Goal: Transaction & Acquisition: Book appointment/travel/reservation

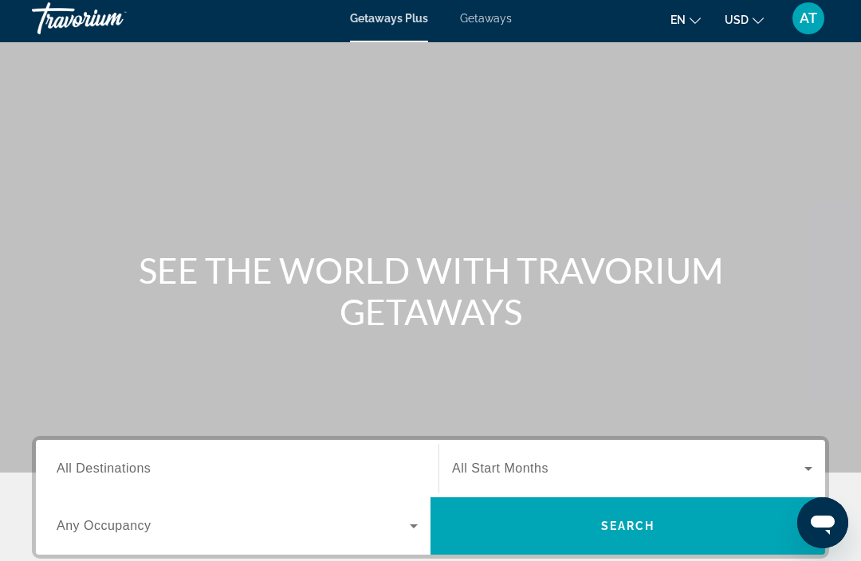
scroll to position [6, 0]
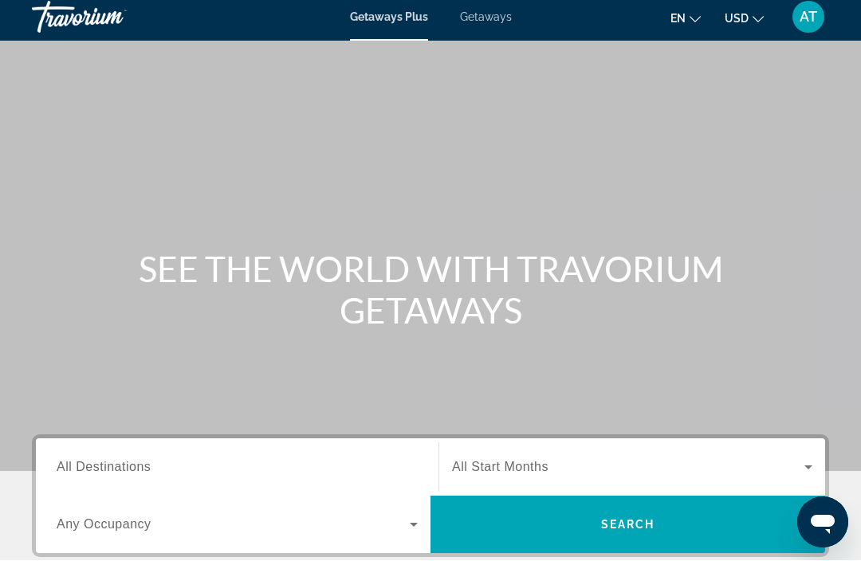
click at [476, 33] on div "Getaways Plus Getaways en English Español Français Italiano Português русский U…" at bounding box center [430, 17] width 861 height 41
click at [472, 22] on span "Getaways" at bounding box center [486, 17] width 52 height 13
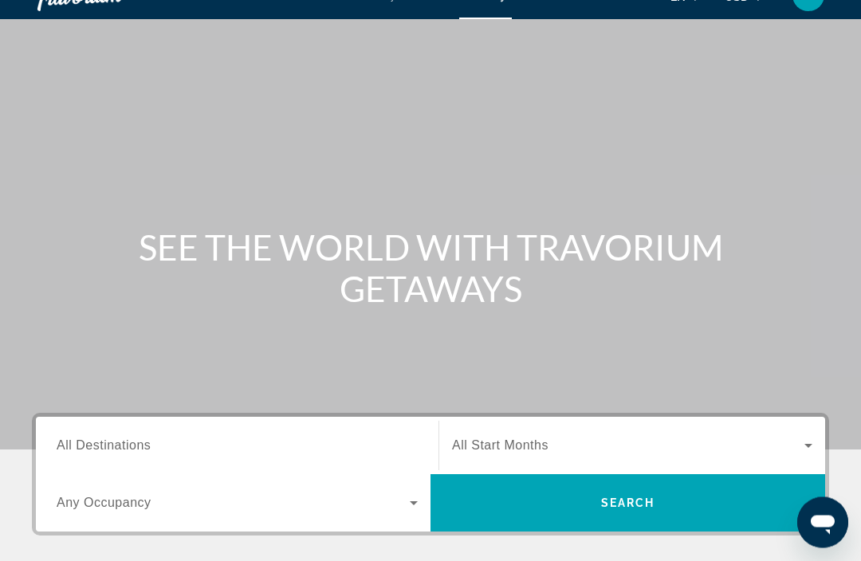
scroll to position [41, 0]
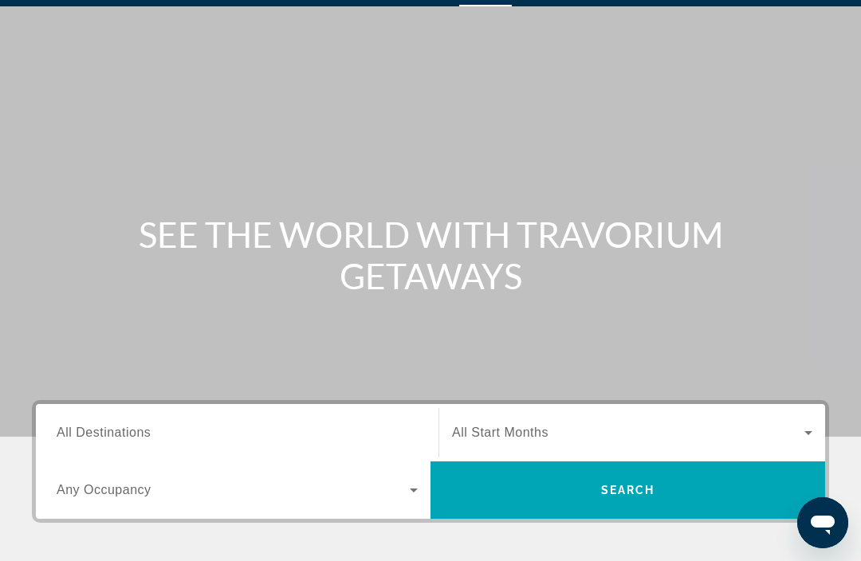
click at [296, 430] on input "Destination All Destinations" at bounding box center [237, 433] width 361 height 19
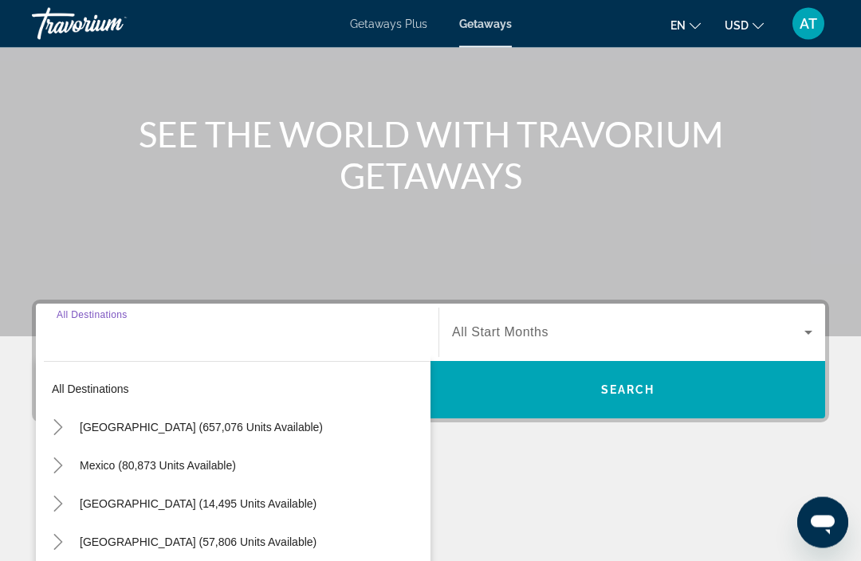
scroll to position [305, 0]
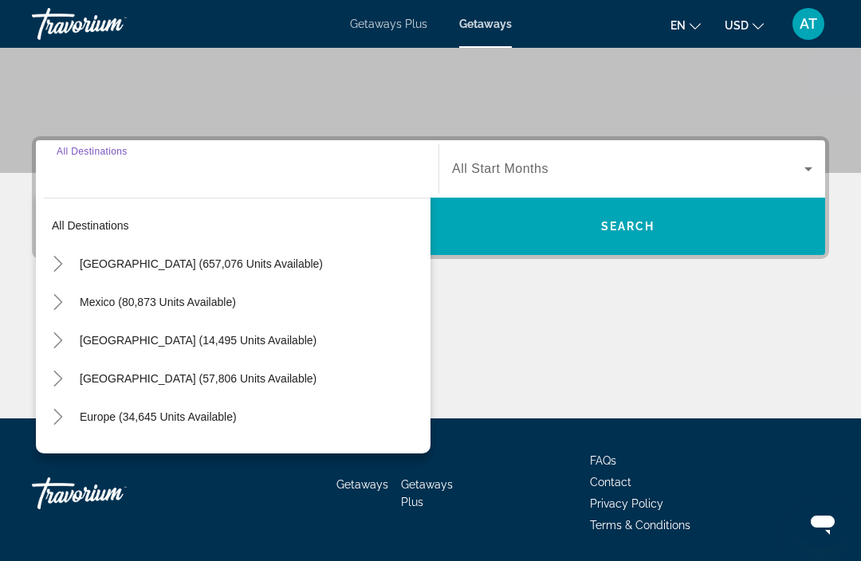
click at [269, 261] on span "[GEOGRAPHIC_DATA] (657,076 units available)" at bounding box center [201, 263] width 243 height 13
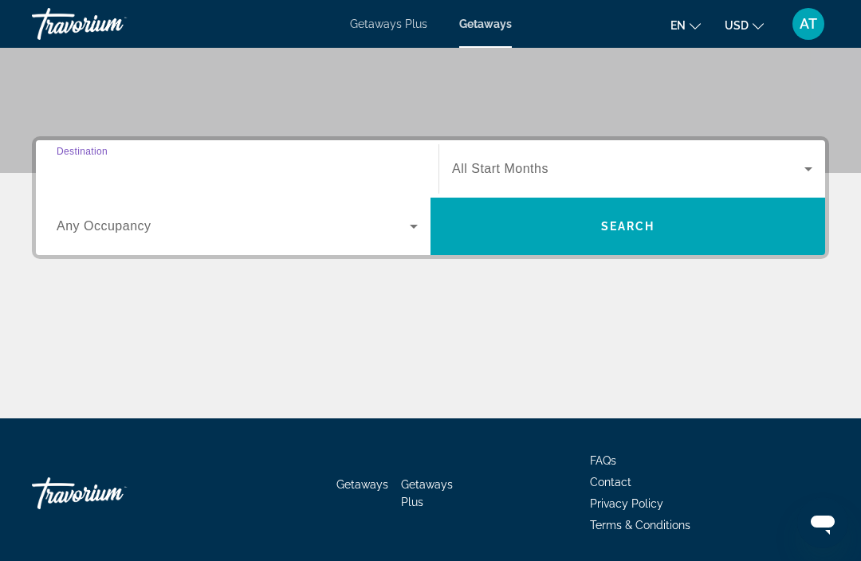
type input "**********"
click at [788, 168] on span "Search widget" at bounding box center [628, 168] width 352 height 19
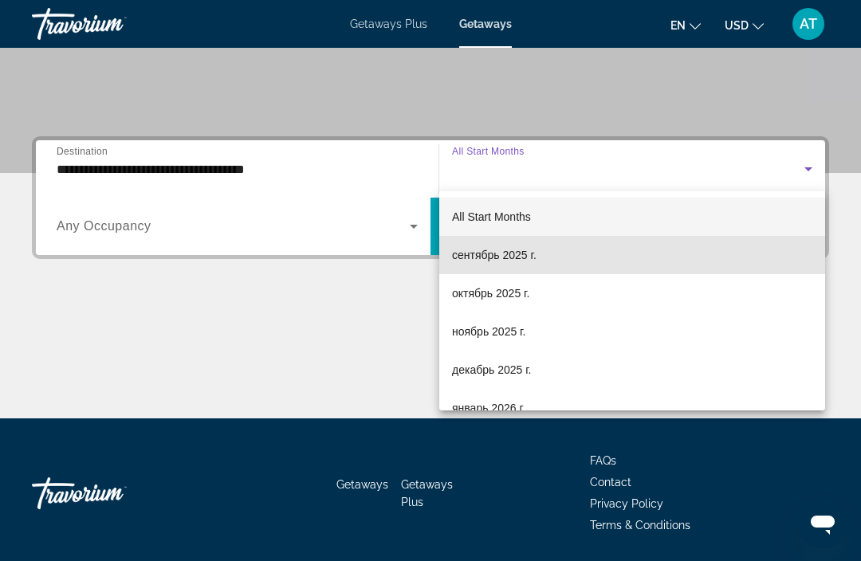
click at [548, 254] on mat-option "сентябрь 2025 г." at bounding box center [632, 255] width 386 height 38
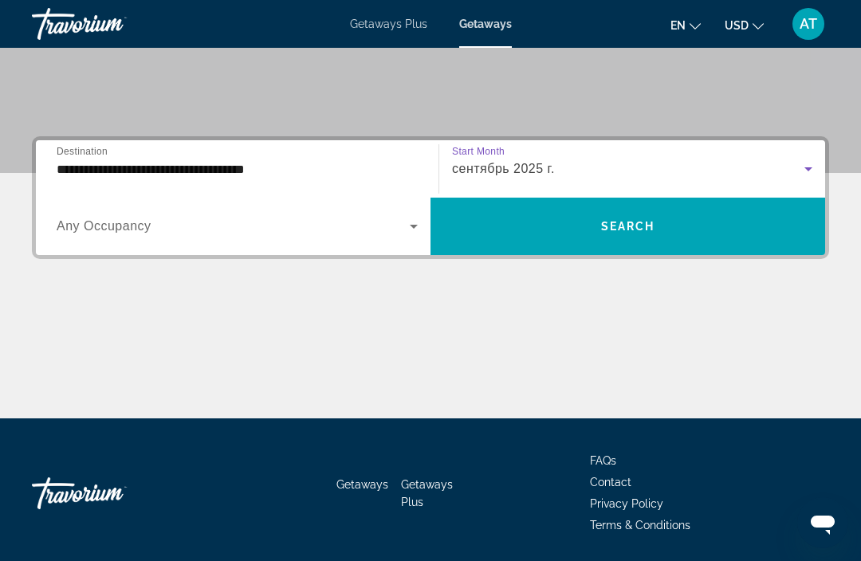
click at [402, 234] on span "Search widget" at bounding box center [233, 226] width 353 height 19
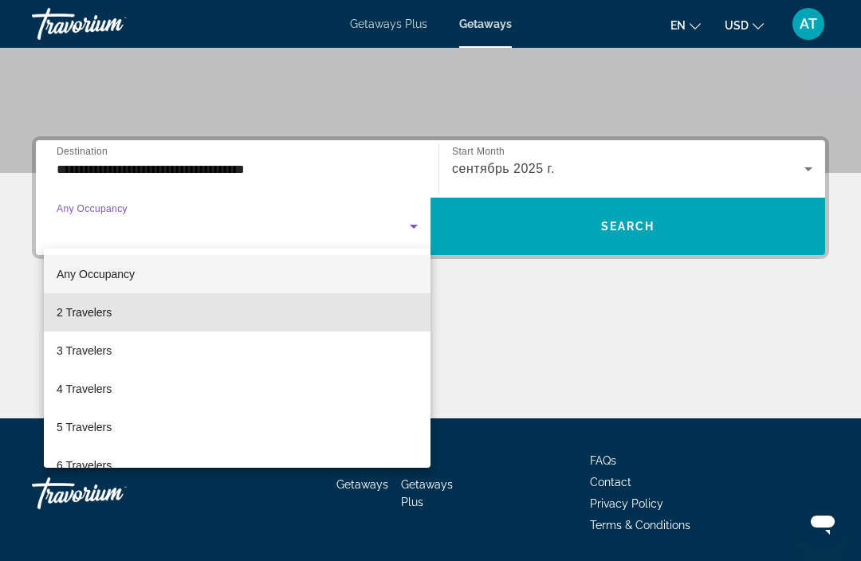
click at [235, 313] on mat-option "2 Travelers" at bounding box center [237, 312] width 387 height 38
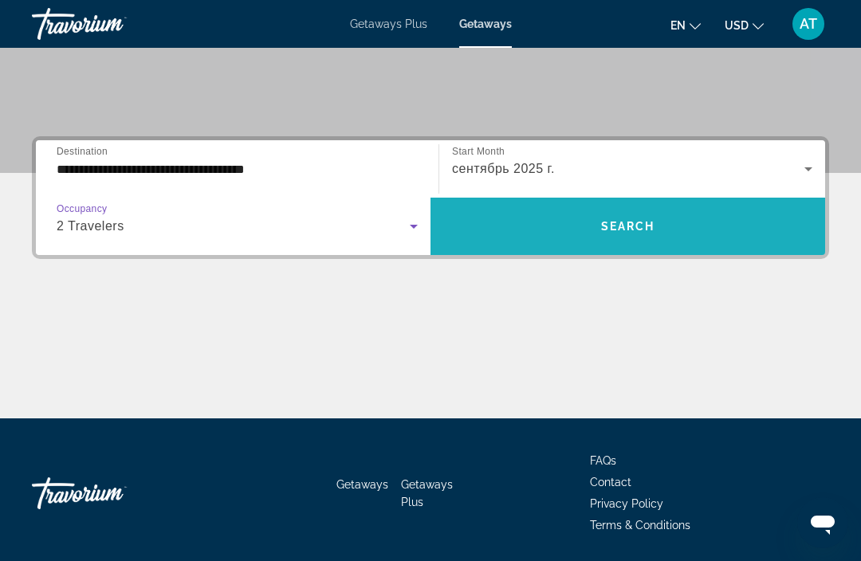
click at [639, 230] on span "Search" at bounding box center [628, 226] width 54 height 13
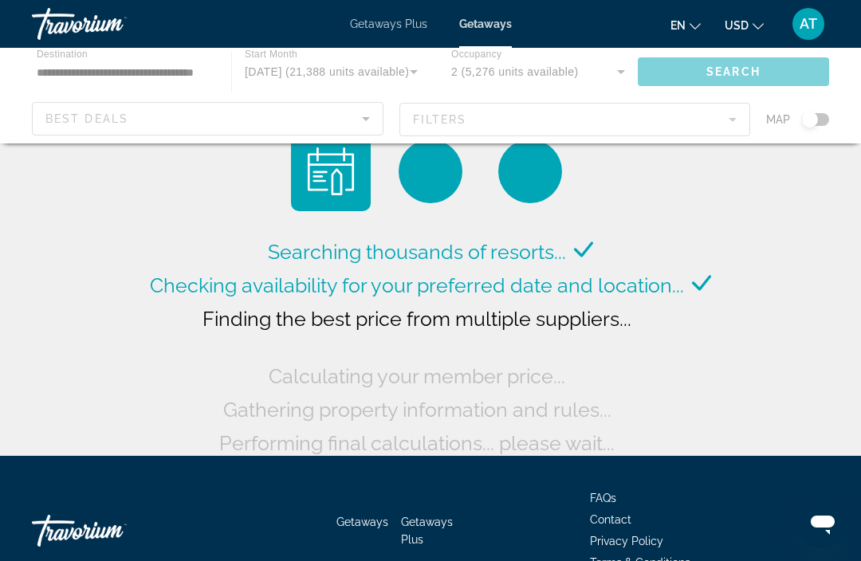
click at [755, 73] on div "Main content" at bounding box center [430, 96] width 861 height 96
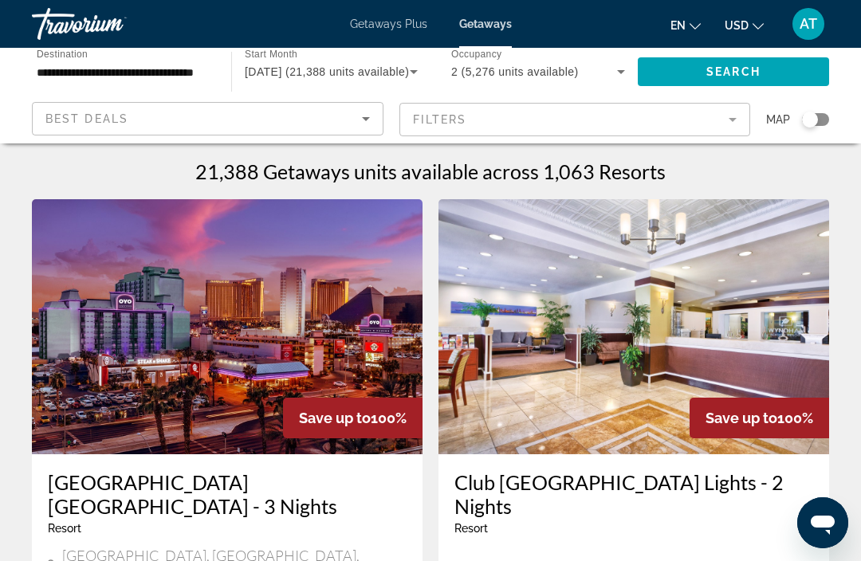
click at [734, 75] on span "Search" at bounding box center [733, 71] width 54 height 13
click at [173, 78] on input "**********" at bounding box center [124, 72] width 174 height 19
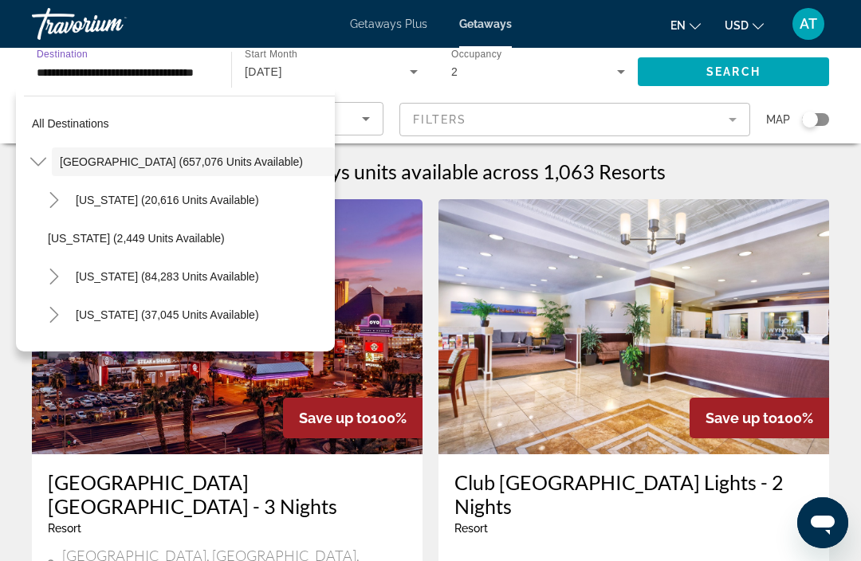
click at [236, 122] on span "Search widget" at bounding box center [179, 123] width 311 height 38
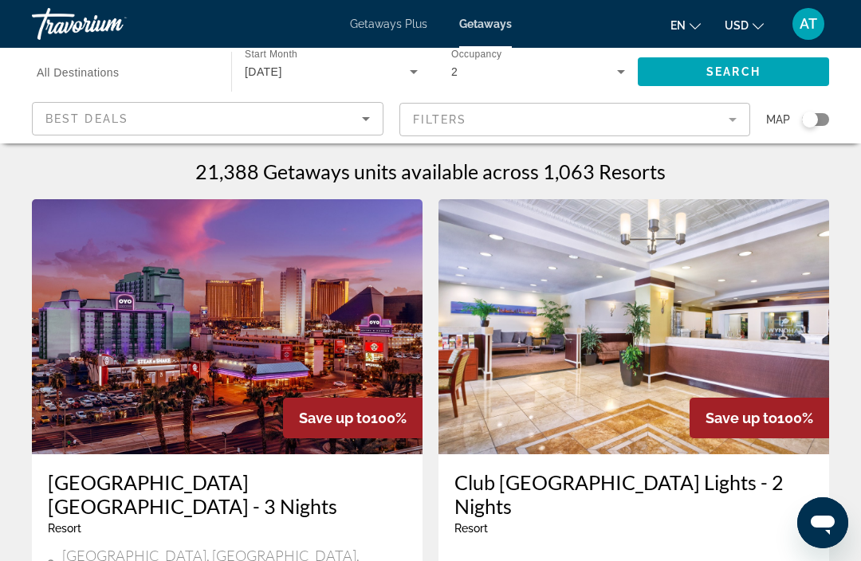
click at [361, 126] on icon "Sort by" at bounding box center [365, 118] width 19 height 19
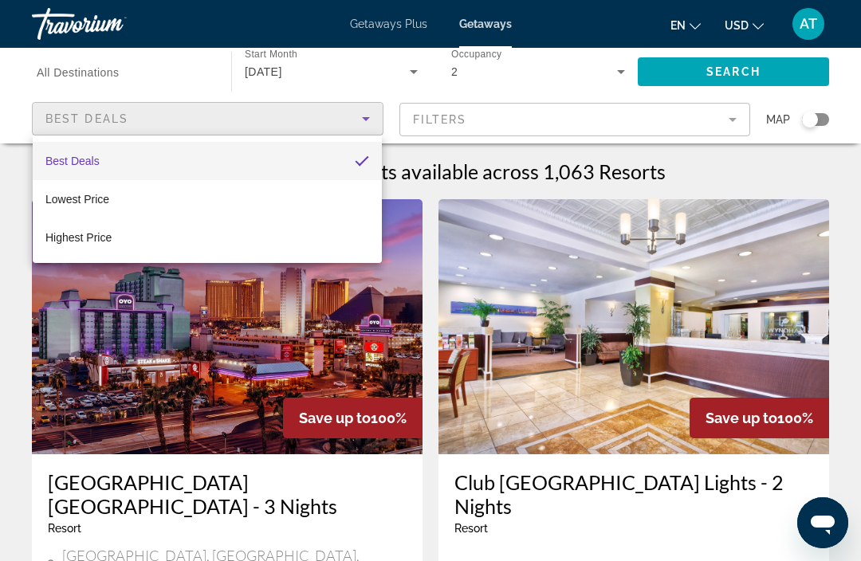
click at [732, 124] on div at bounding box center [430, 280] width 861 height 561
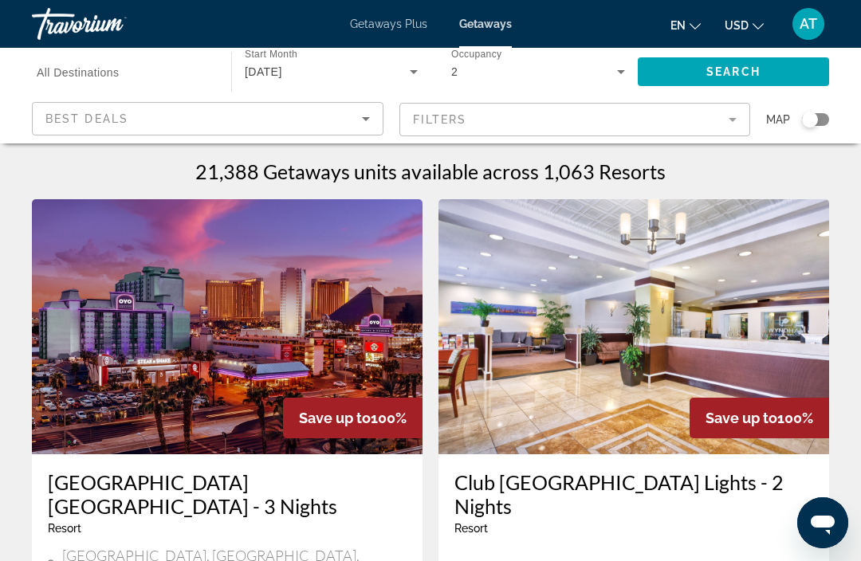
click at [734, 130] on mat-form-field "Filters" at bounding box center [575, 119] width 352 height 33
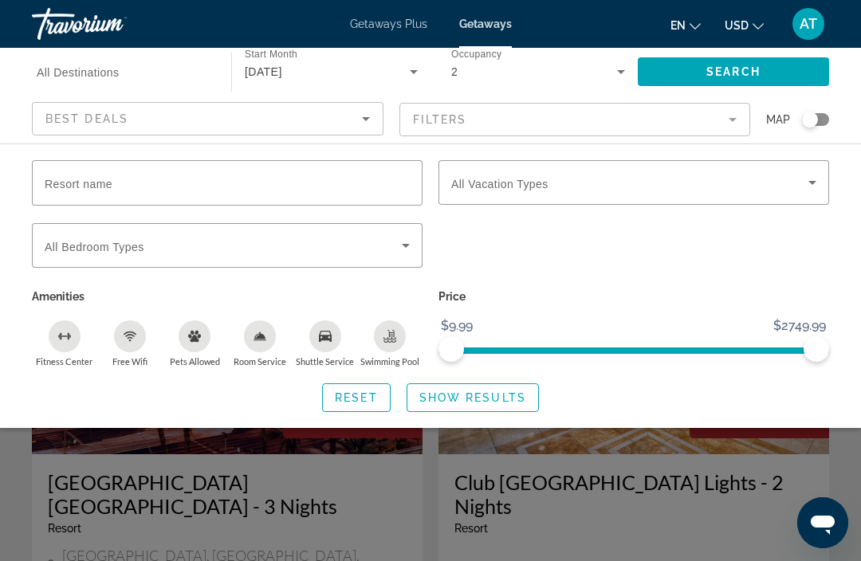
click at [234, 186] on input "Resort name" at bounding box center [227, 183] width 365 height 19
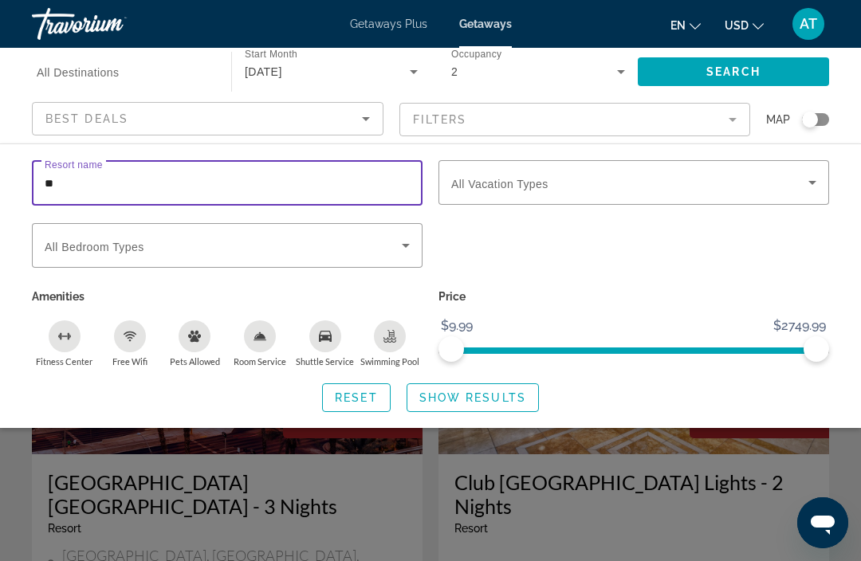
type input "*"
type input "**********"
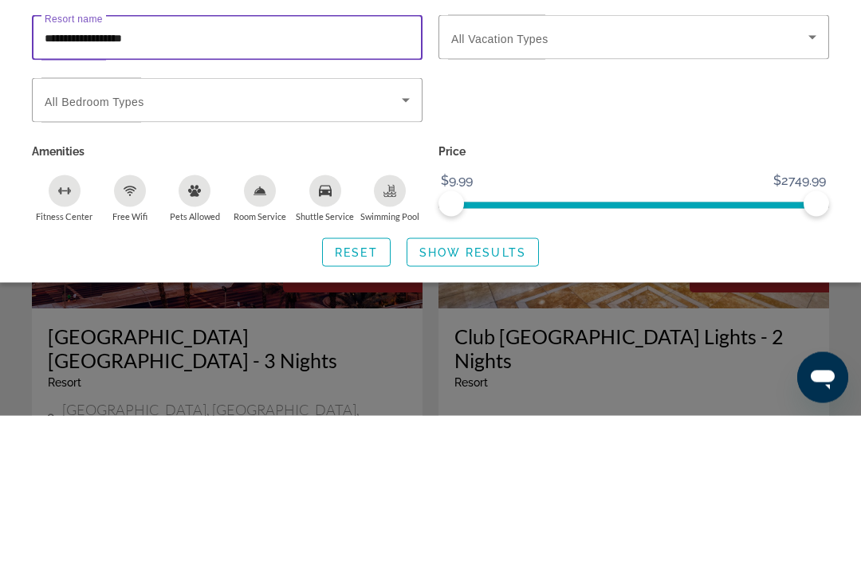
click at [491, 379] on span "Search widget" at bounding box center [472, 398] width 131 height 38
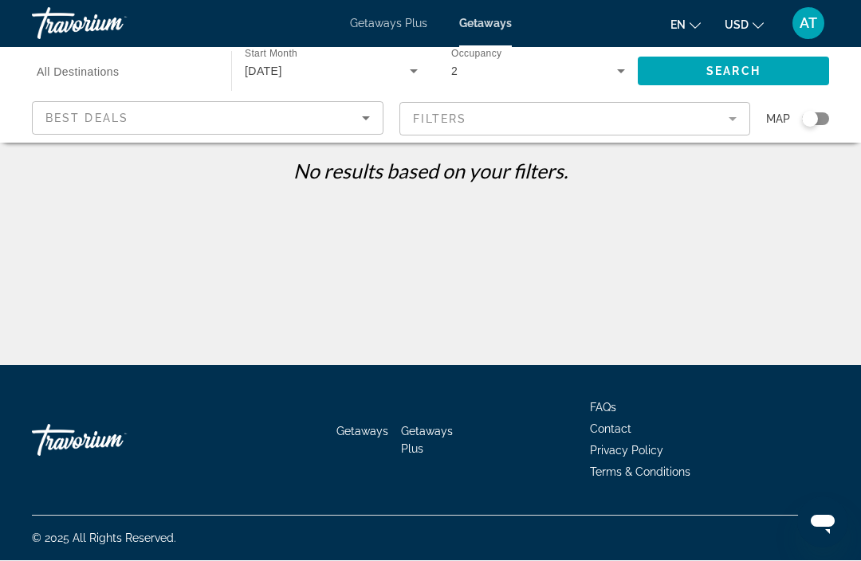
click at [735, 133] on mat-form-field "Filters" at bounding box center [575, 119] width 352 height 33
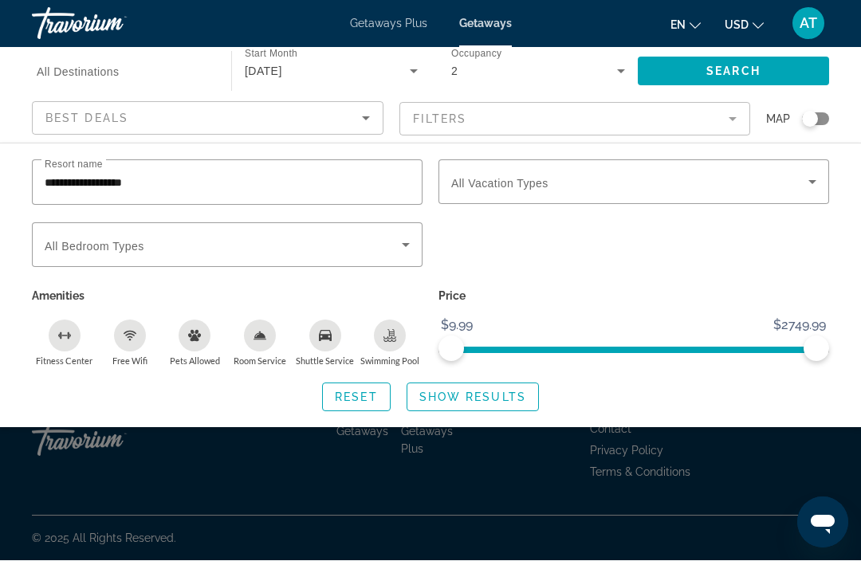
click at [280, 186] on input "**********" at bounding box center [227, 183] width 365 height 19
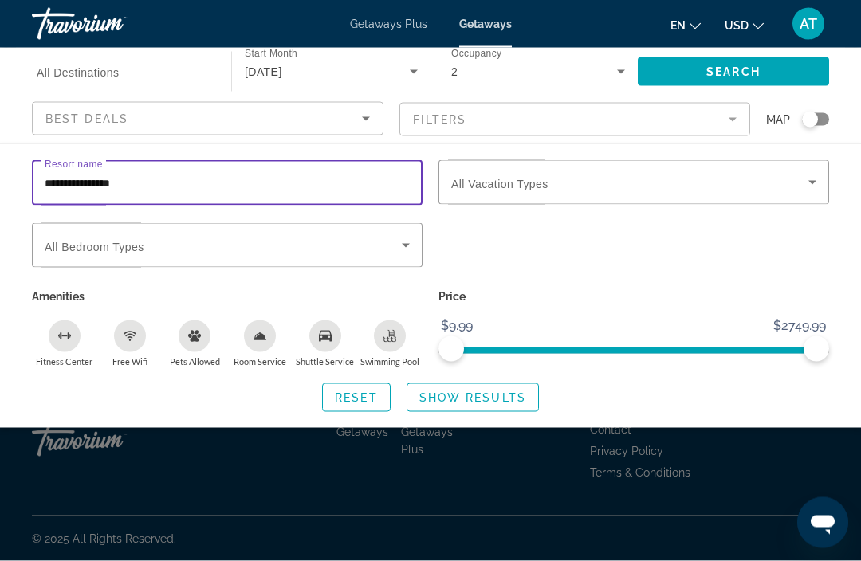
type input "**********"
click at [799, 183] on span "Search widget" at bounding box center [629, 182] width 357 height 19
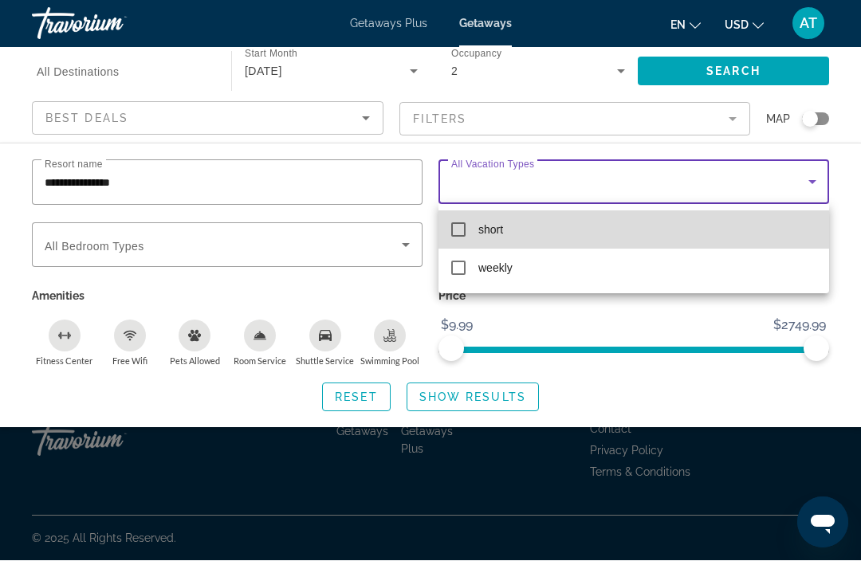
click at [459, 233] on mat-pseudo-checkbox at bounding box center [458, 230] width 14 height 14
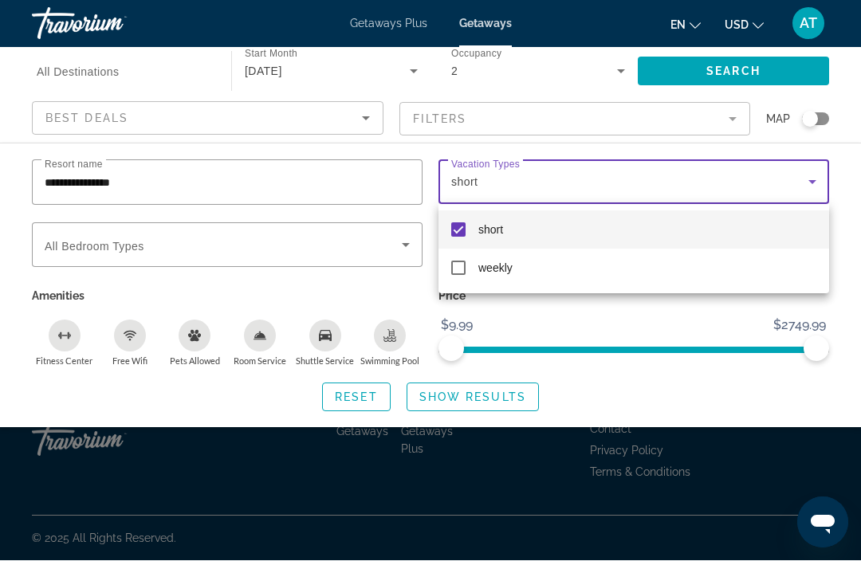
click at [400, 244] on div at bounding box center [430, 280] width 861 height 561
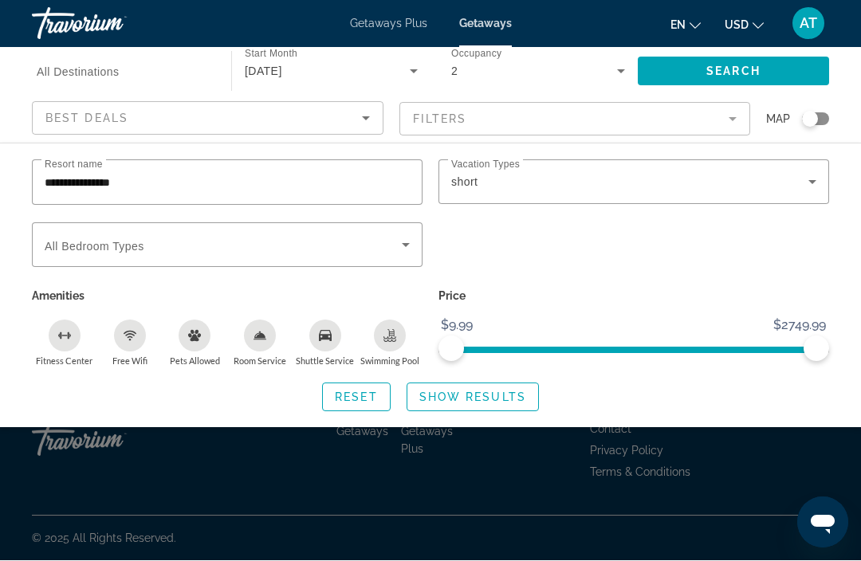
click at [395, 250] on span "Search widget" at bounding box center [223, 245] width 357 height 19
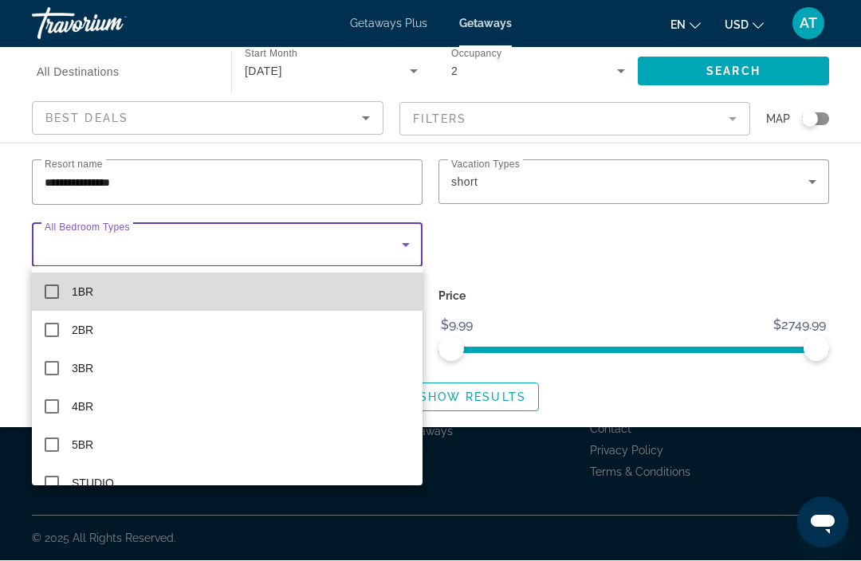
click at [52, 296] on mat-pseudo-checkbox at bounding box center [52, 292] width 14 height 14
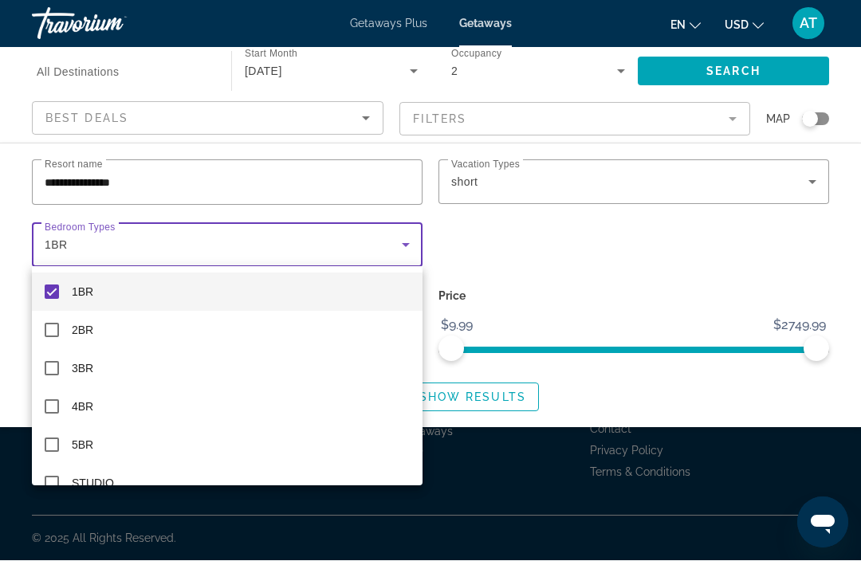
click at [622, 403] on div at bounding box center [430, 280] width 861 height 561
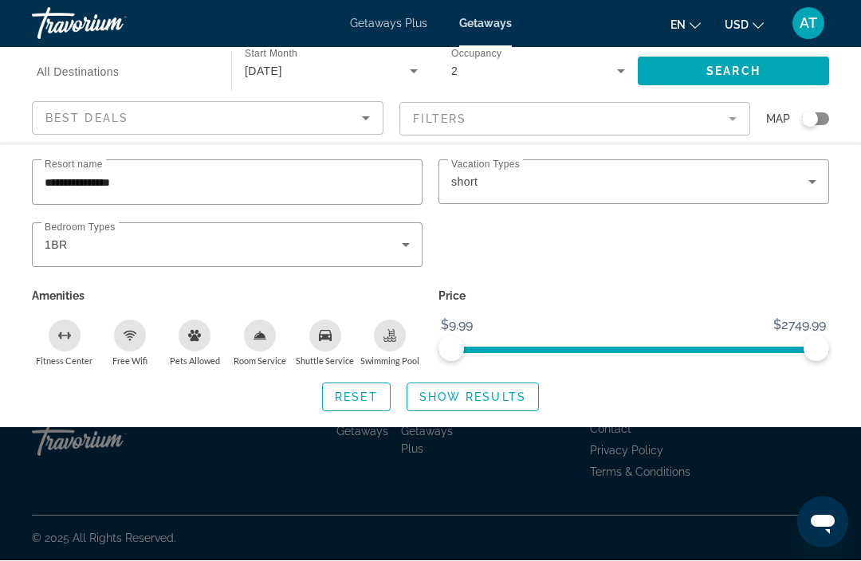
click at [481, 395] on span "Show Results" at bounding box center [472, 397] width 107 height 13
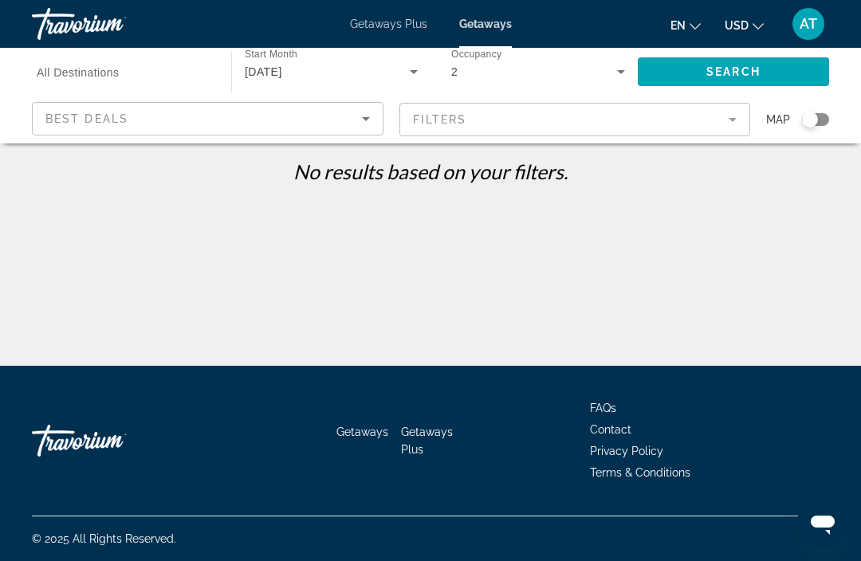
scroll to position [3, 0]
click at [352, 120] on div "Best Deals" at bounding box center [203, 118] width 316 height 19
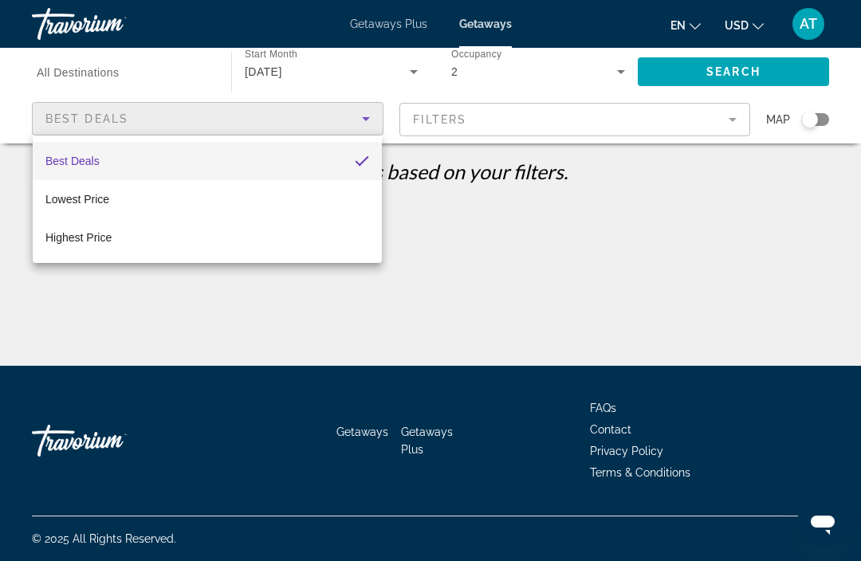
click at [151, 72] on div at bounding box center [430, 280] width 861 height 561
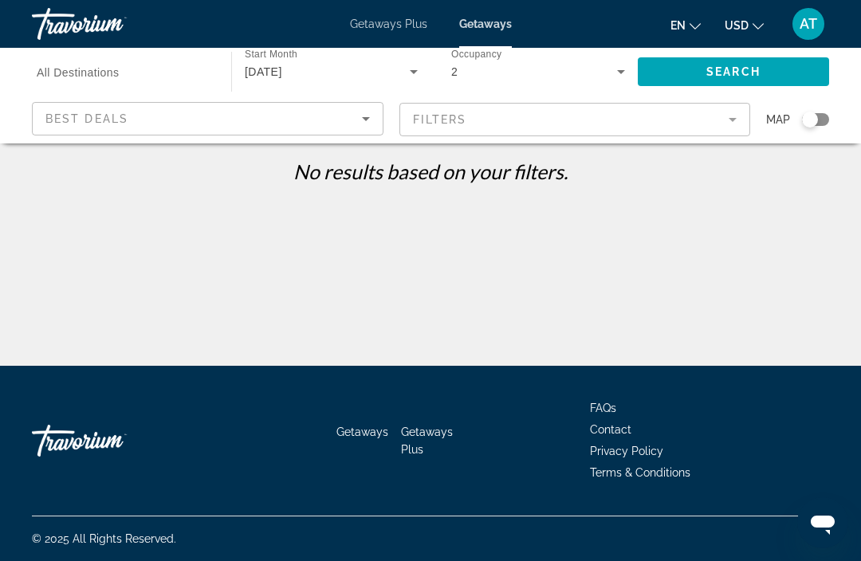
click at [159, 77] on input "Destination All Destinations" at bounding box center [124, 72] width 174 height 19
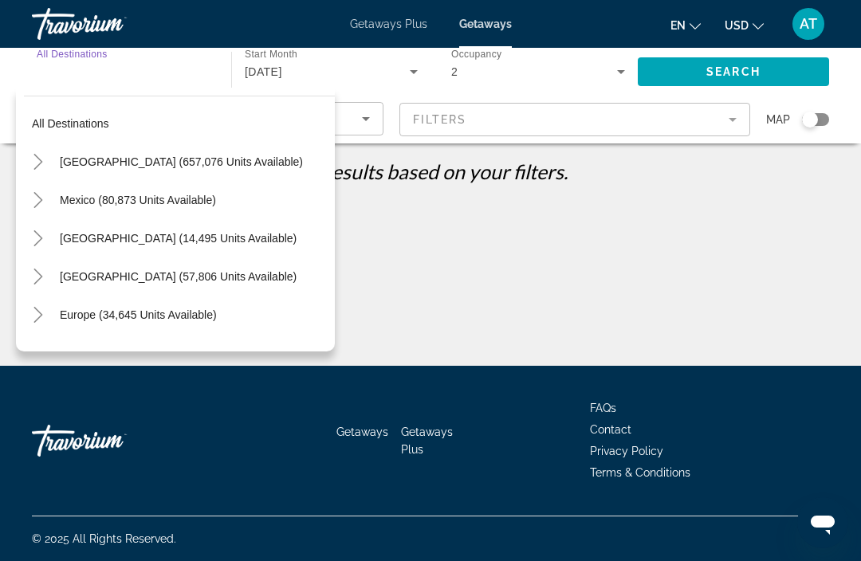
click at [226, 154] on span "Search widget" at bounding box center [193, 162] width 283 height 38
type input "**********"
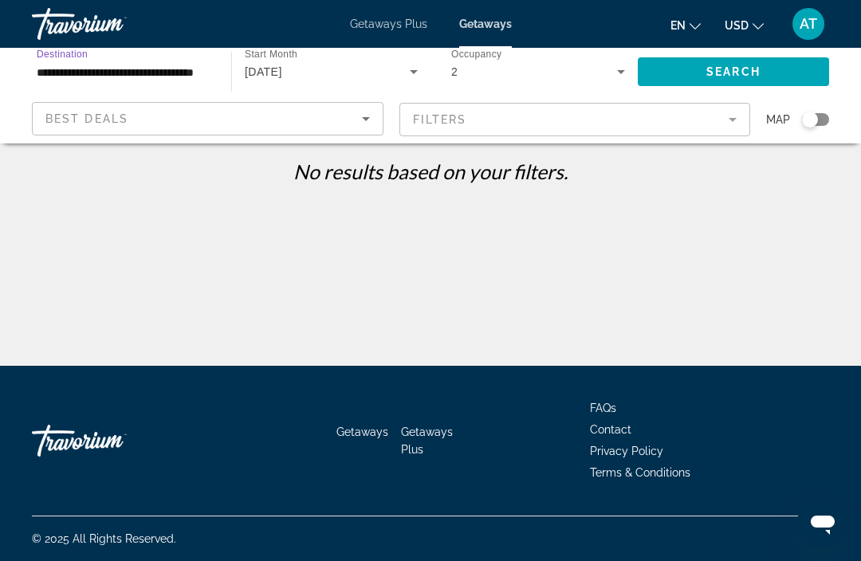
click at [728, 128] on mat-form-field "Filters" at bounding box center [575, 119] width 352 height 33
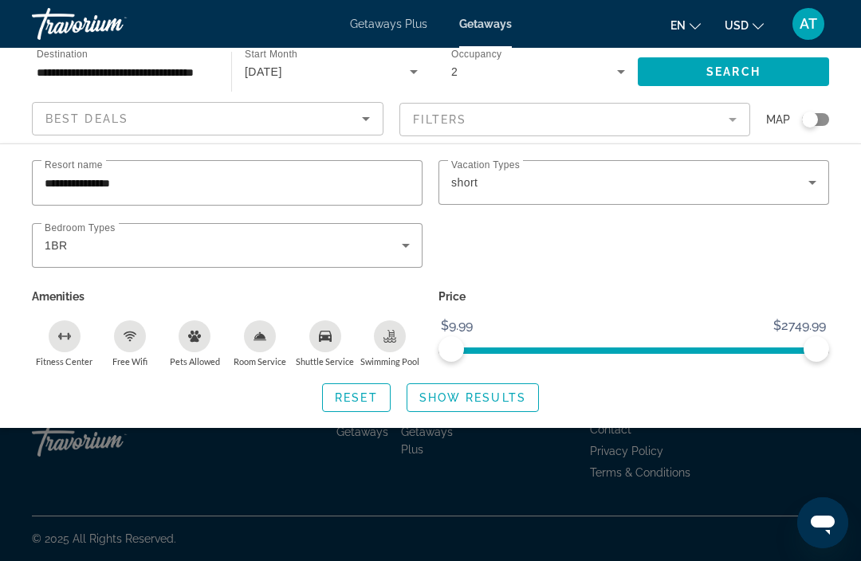
click at [753, 72] on span "Search" at bounding box center [733, 71] width 54 height 13
click at [478, 409] on span "Search widget" at bounding box center [472, 398] width 131 height 38
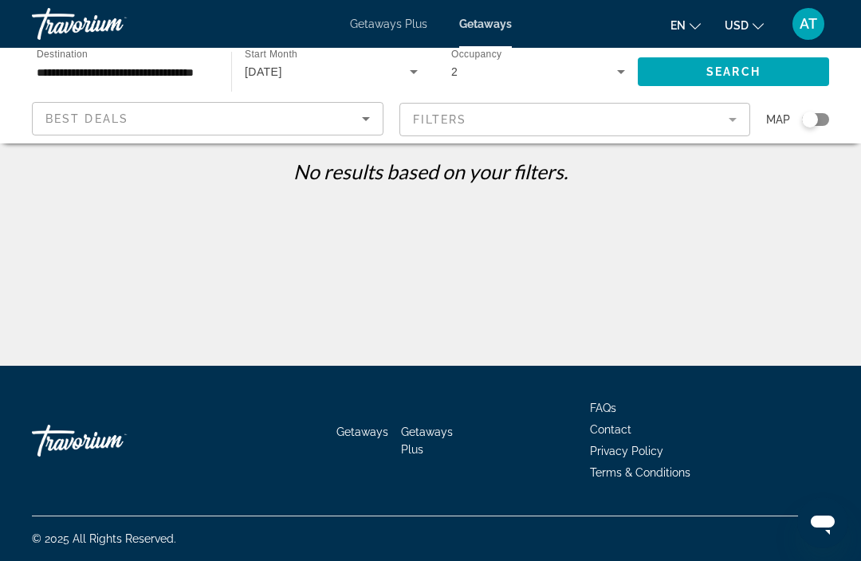
click at [811, 123] on div "Search widget" at bounding box center [810, 120] width 16 height 16
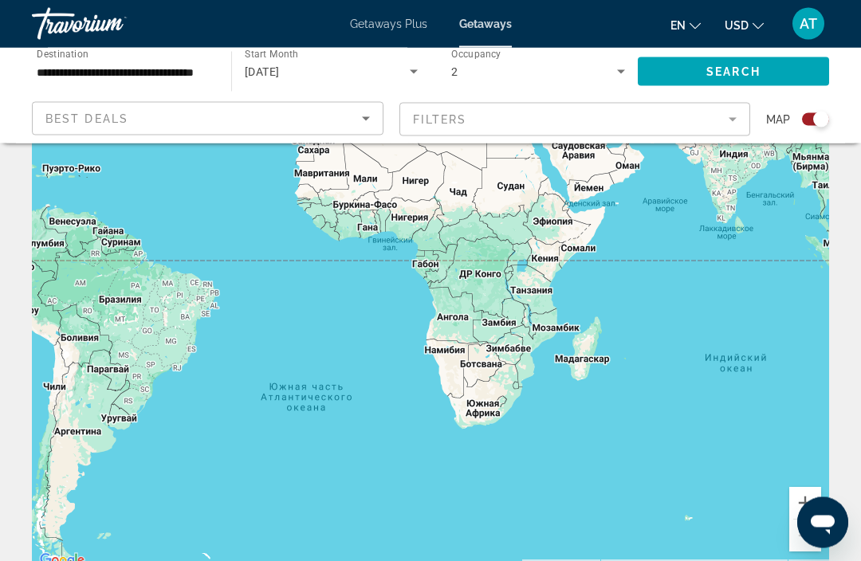
scroll to position [68, 0]
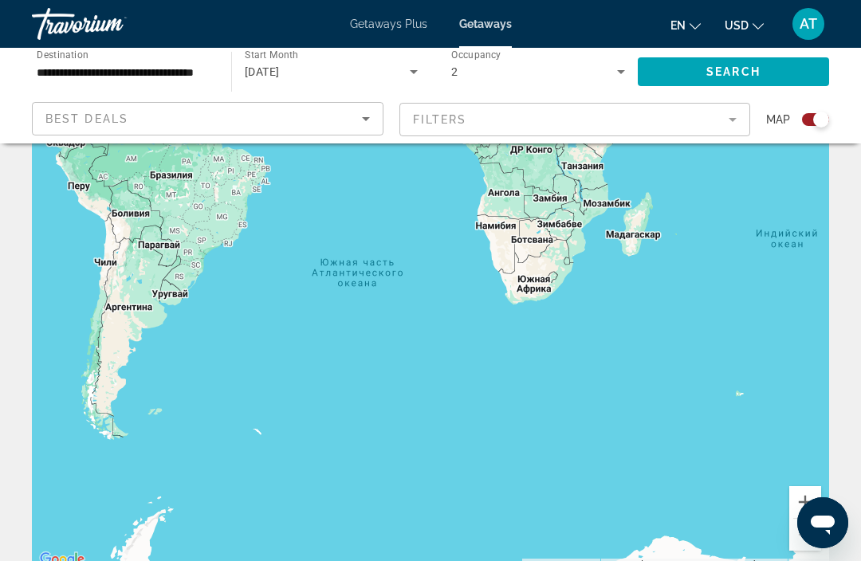
click at [524, 336] on div "Main content" at bounding box center [430, 331] width 797 height 478
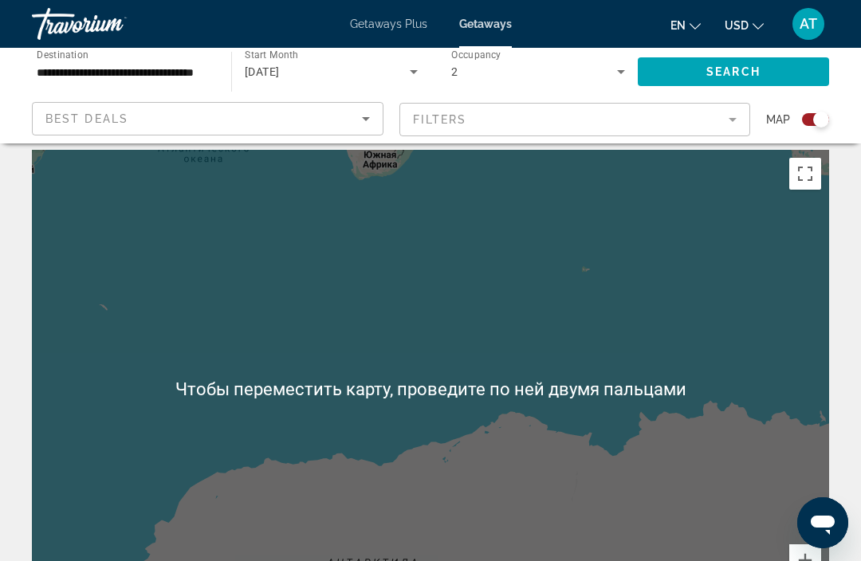
scroll to position [0, 0]
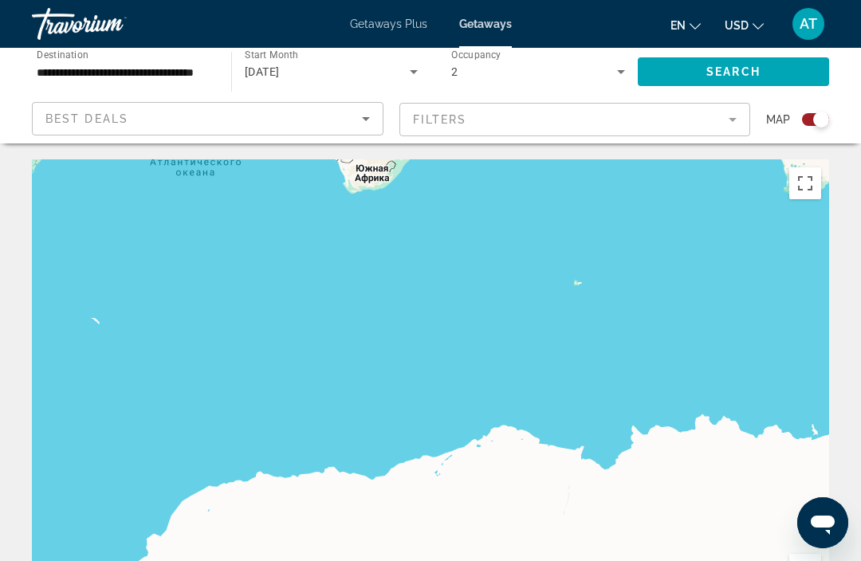
click at [798, 188] on button "Включить полноэкранный режим" at bounding box center [805, 183] width 32 height 32
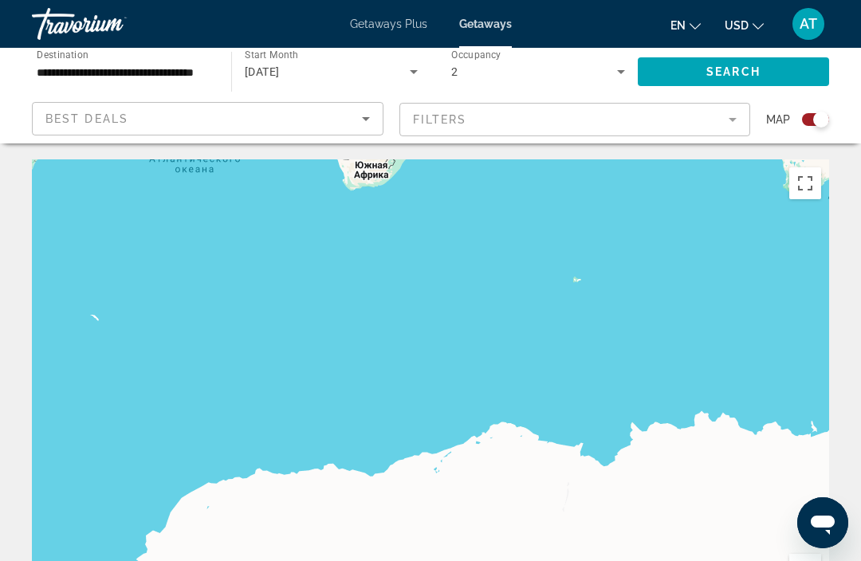
click at [374, 120] on icon "Sort by" at bounding box center [365, 118] width 19 height 19
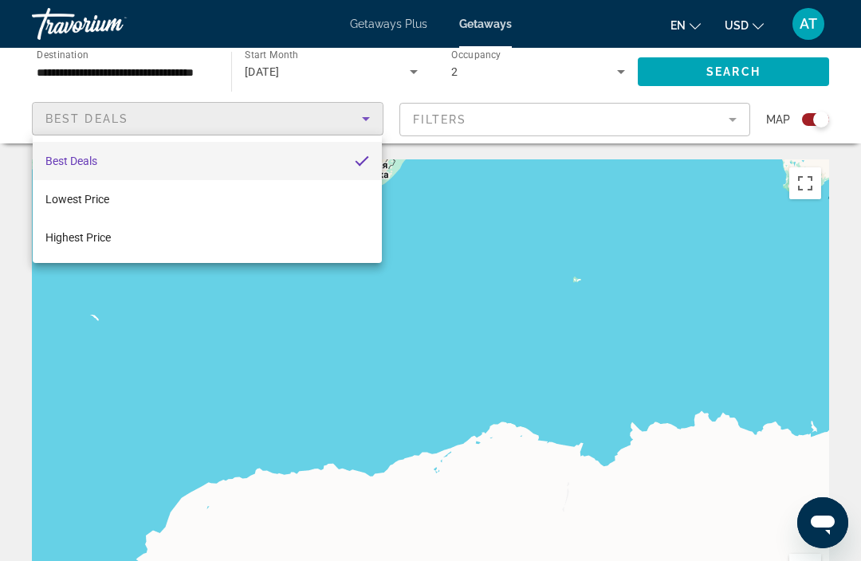
click at [458, 227] on div at bounding box center [430, 280] width 861 height 561
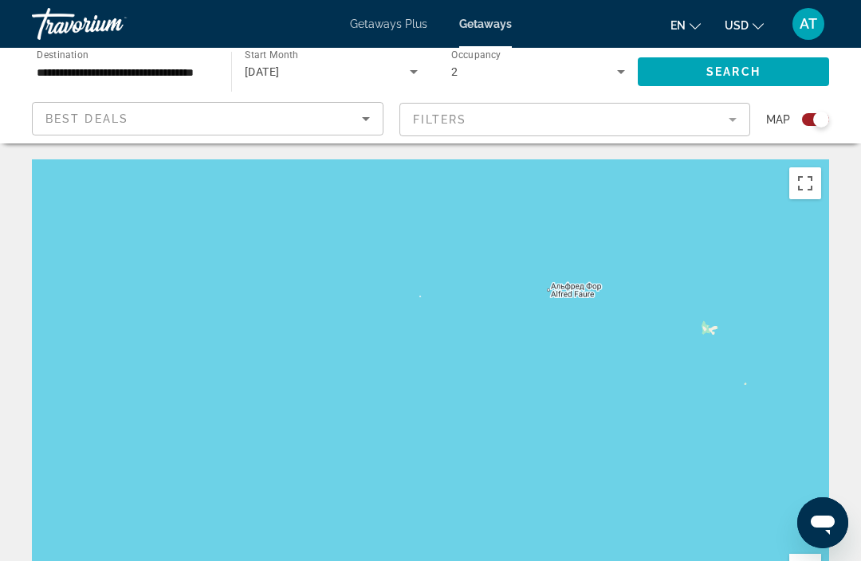
click at [733, 127] on mat-form-field "Filters" at bounding box center [575, 119] width 352 height 33
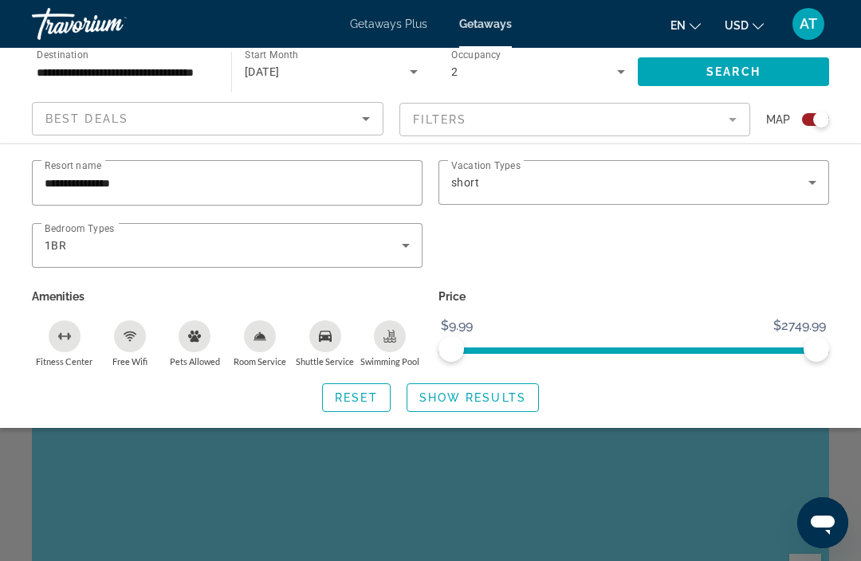
click at [312, 188] on input "**********" at bounding box center [227, 183] width 365 height 19
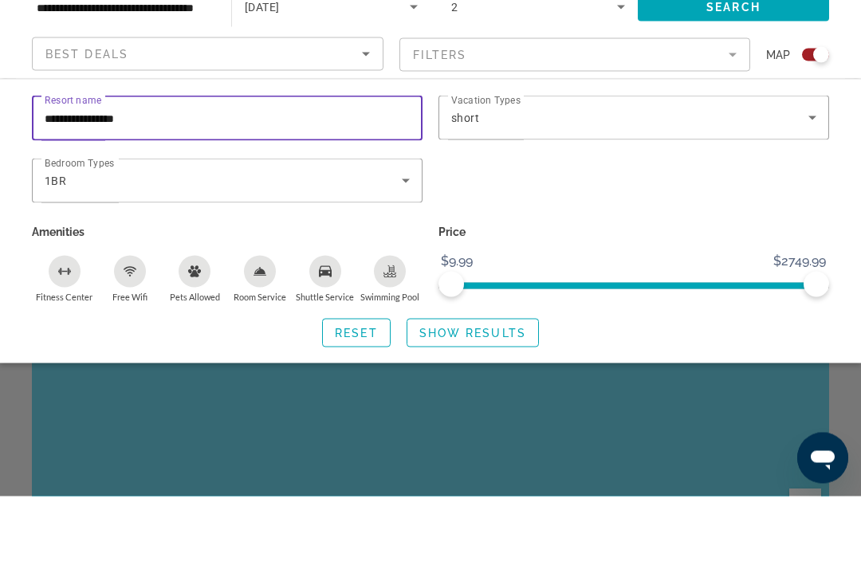
type input "**********"
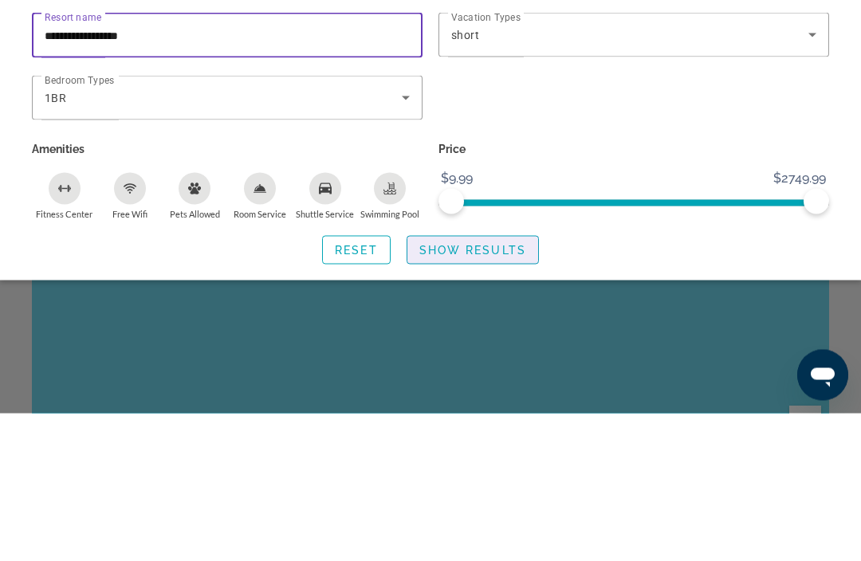
click at [493, 391] on span "Show Results" at bounding box center [472, 397] width 107 height 13
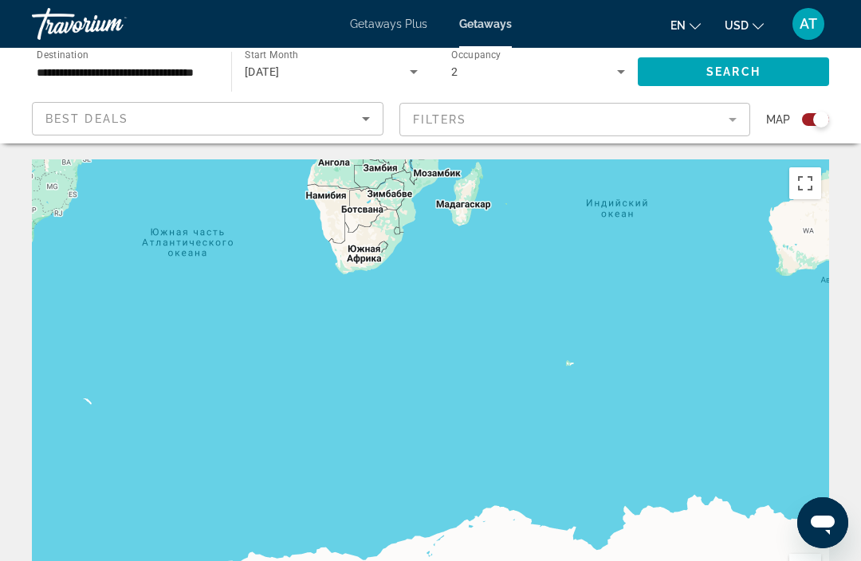
click at [720, 125] on mat-form-field "Filters" at bounding box center [575, 119] width 352 height 33
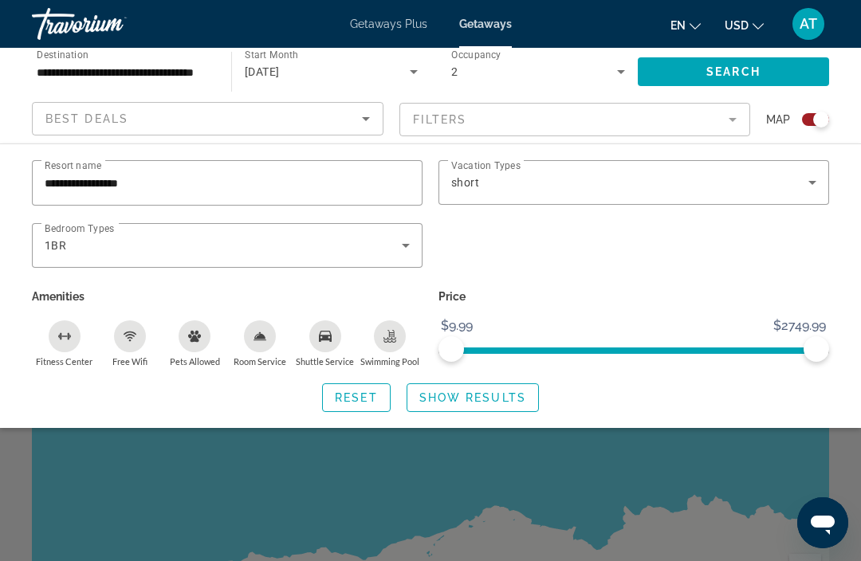
click at [497, 410] on span "Search widget" at bounding box center [472, 398] width 131 height 38
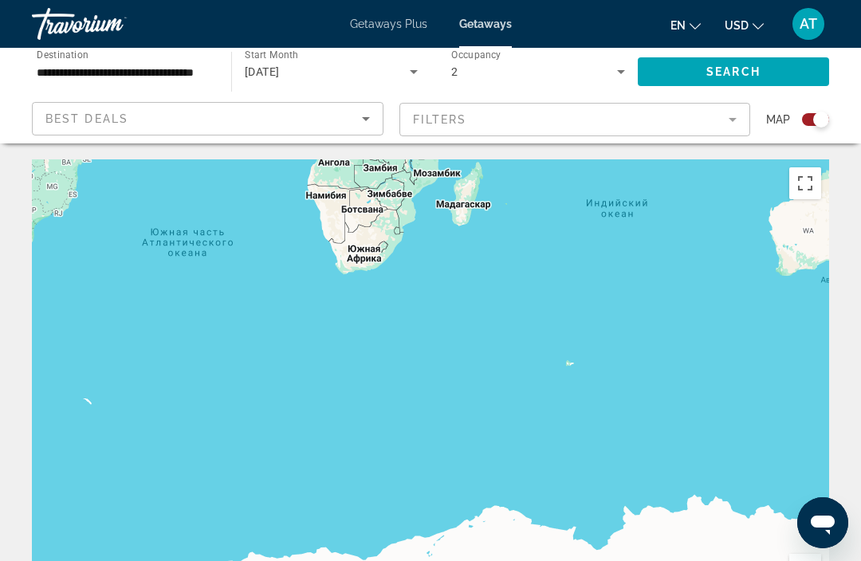
click at [108, 540] on div "Main content" at bounding box center [430, 398] width 797 height 478
